Goal: Transaction & Acquisition: Purchase product/service

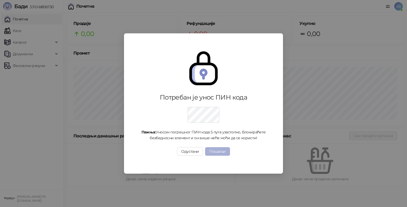
click at [218, 152] on button "Пошаљи" at bounding box center [217, 151] width 25 height 8
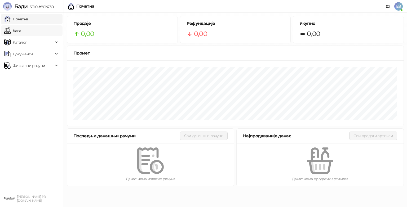
click at [21, 30] on link "Каса" at bounding box center [12, 30] width 17 height 11
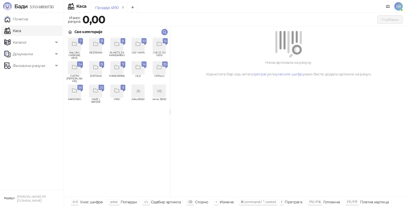
click at [163, 46] on div "grid" at bounding box center [159, 44] width 13 height 13
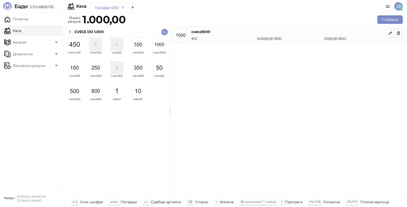
click at [160, 47] on img "grid" at bounding box center [159, 44] width 13 height 13
click at [161, 46] on img "grid" at bounding box center [159, 44] width 13 height 13
click at [161, 45] on img "grid" at bounding box center [159, 44] width 13 height 13
click at [138, 44] on img "grid" at bounding box center [138, 44] width 13 height 13
click at [384, 18] on button "Плаћање" at bounding box center [390, 19] width 25 height 8
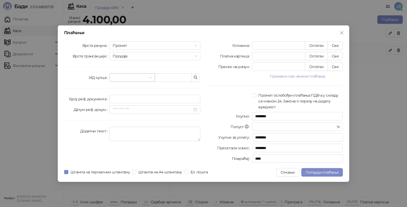
click at [135, 77] on input "search" at bounding box center [130, 78] width 34 height 8
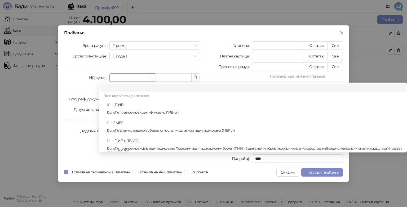
click at [133, 106] on div "10 ПИБ Домаће правно лице идентификовано ПИБ-ом" at bounding box center [255, 109] width 296 height 15
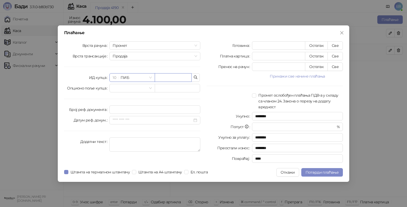
click at [173, 77] on input "text" at bounding box center [173, 77] width 37 height 8
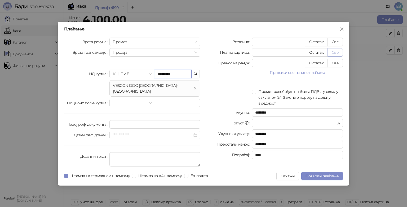
type input "*********"
click at [337, 55] on button "Све" at bounding box center [335, 52] width 15 height 8
type input "****"
click at [315, 177] on button "Потврди плаћање" at bounding box center [322, 176] width 42 height 8
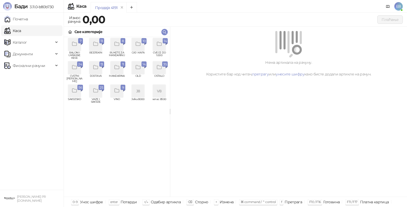
click at [161, 44] on icon "grid" at bounding box center [159, 44] width 6 height 6
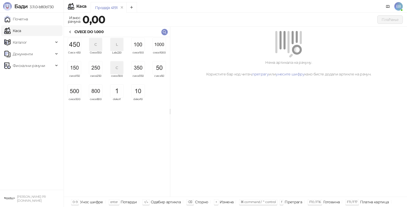
click at [157, 50] on img "grid" at bounding box center [159, 44] width 13 height 13
click at [157, 47] on img "grid" at bounding box center [159, 44] width 13 height 13
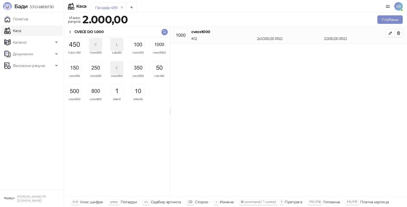
click at [161, 48] on img "grid" at bounding box center [159, 44] width 13 height 13
click at [143, 46] on img "grid" at bounding box center [138, 44] width 13 height 13
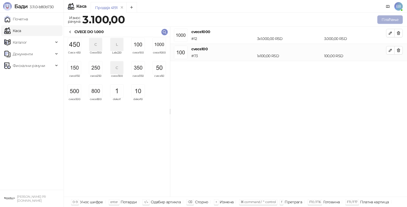
click at [395, 20] on button "Плаћање" at bounding box center [390, 19] width 25 height 8
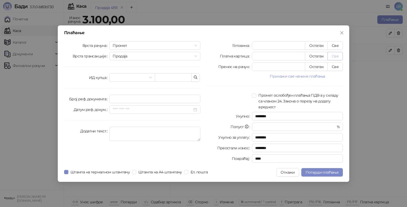
click at [337, 56] on button "Све" at bounding box center [335, 56] width 15 height 8
type input "****"
click at [336, 173] on span "Потврди плаћање" at bounding box center [322, 172] width 33 height 5
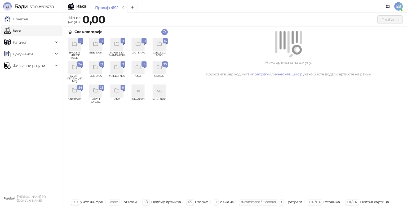
click at [161, 44] on icon "grid" at bounding box center [159, 44] width 6 height 6
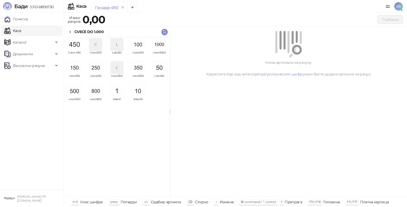
click at [161, 44] on img "grid" at bounding box center [159, 44] width 13 height 13
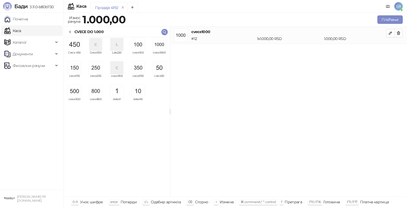
click at [161, 44] on img "grid" at bounding box center [159, 44] width 13 height 13
click at [138, 49] on img "grid" at bounding box center [138, 44] width 13 height 13
click at [140, 93] on img "grid" at bounding box center [138, 91] width 13 height 13
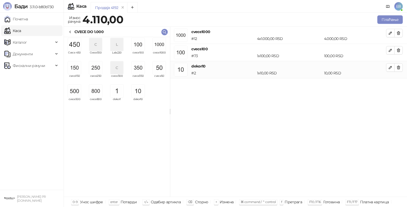
click at [140, 93] on img "grid" at bounding box center [138, 91] width 13 height 13
click at [386, 22] on button "Плаћање" at bounding box center [390, 19] width 25 height 8
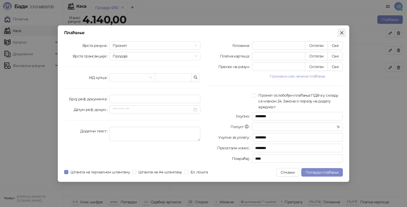
click at [340, 32] on icon "close" at bounding box center [342, 33] width 4 height 4
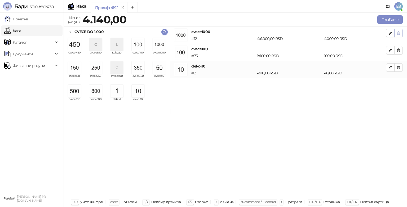
click at [399, 33] on icon "button" at bounding box center [399, 33] width 4 height 4
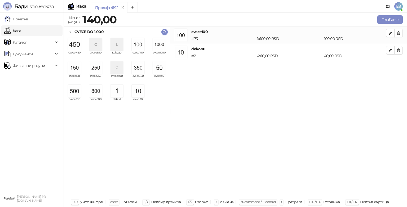
click at [399, 33] on icon "button" at bounding box center [399, 33] width 4 height 4
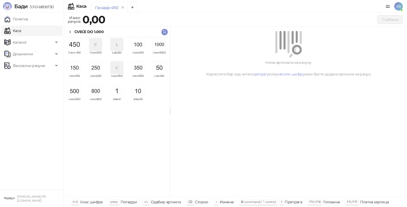
click at [18, 31] on link "Каса" at bounding box center [12, 30] width 17 height 11
click at [69, 33] on icon at bounding box center [70, 32] width 4 height 4
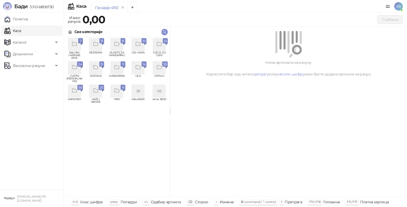
click at [117, 70] on icon "grid" at bounding box center [117, 67] width 6 height 6
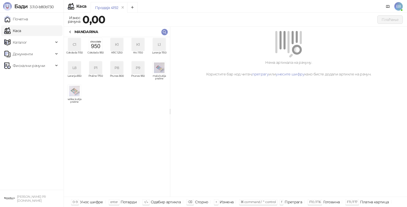
click at [160, 43] on div "L1" at bounding box center [159, 44] width 13 height 13
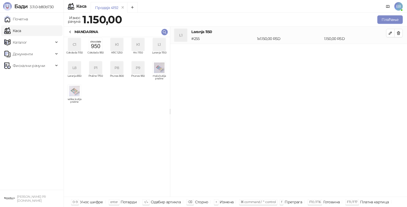
click at [72, 34] on icon at bounding box center [70, 32] width 4 height 4
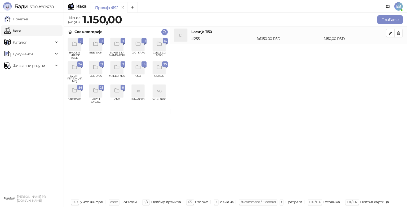
click at [157, 74] on div "grid" at bounding box center [159, 68] width 13 height 13
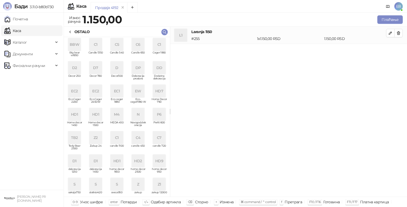
scroll to position [3, 0]
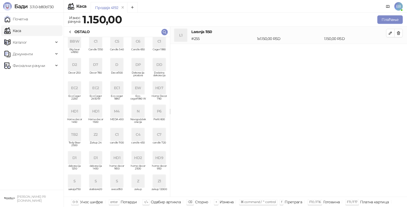
click at [69, 30] on div at bounding box center [70, 32] width 4 height 6
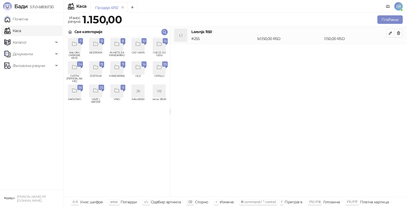
click at [73, 46] on icon "grid" at bounding box center [75, 44] width 6 height 6
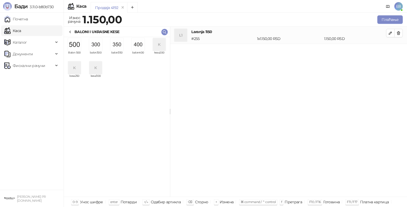
click at [118, 44] on img "grid" at bounding box center [117, 44] width 13 height 13
click at [72, 31] on icon at bounding box center [70, 32] width 4 height 4
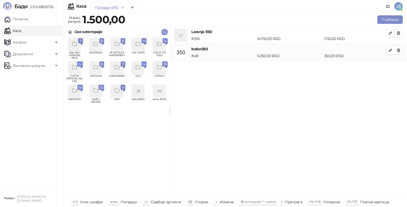
click at [94, 47] on icon "grid" at bounding box center [96, 44] width 6 height 6
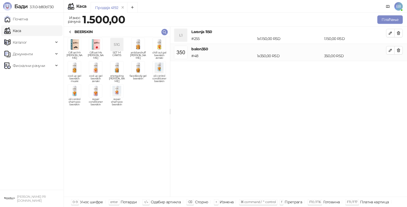
click at [99, 74] on img "grid" at bounding box center [95, 68] width 13 height 13
click at [73, 32] on div "BEERSKIN" at bounding box center [80, 32] width 25 height 6
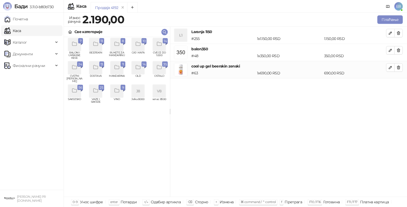
click at [74, 91] on icon "grid" at bounding box center [75, 91] width 6 height 6
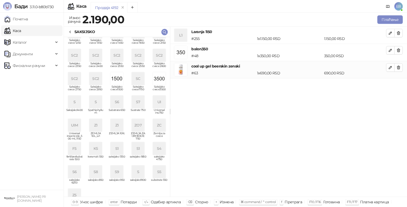
scroll to position [112, 0]
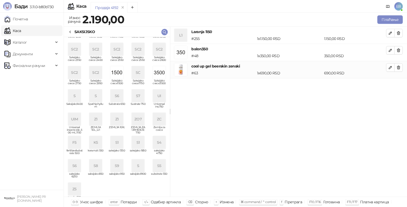
click at [115, 77] on img "grid" at bounding box center [117, 72] width 13 height 13
click at [72, 32] on icon at bounding box center [70, 32] width 4 height 4
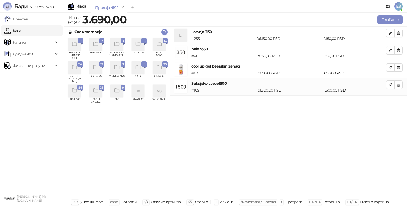
click at [160, 45] on icon "grid" at bounding box center [159, 44] width 6 height 6
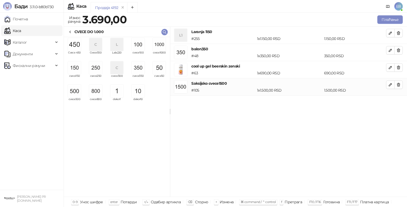
click at [75, 43] on img "grid" at bounding box center [74, 44] width 13 height 13
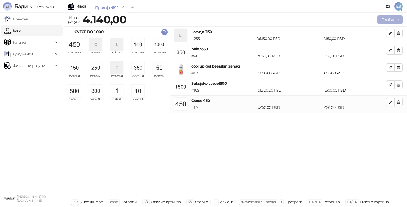
click at [398, 20] on button "Плаћање" at bounding box center [390, 19] width 25 height 8
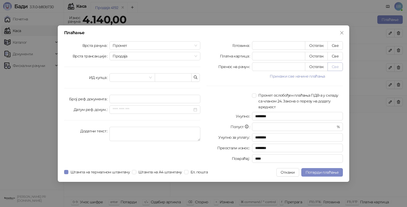
click at [334, 65] on button "Све" at bounding box center [335, 67] width 15 height 8
type input "****"
click at [316, 171] on span "Потврди плаћање" at bounding box center [322, 172] width 33 height 5
